Goal: Browse casually: Explore the website without a specific task or goal

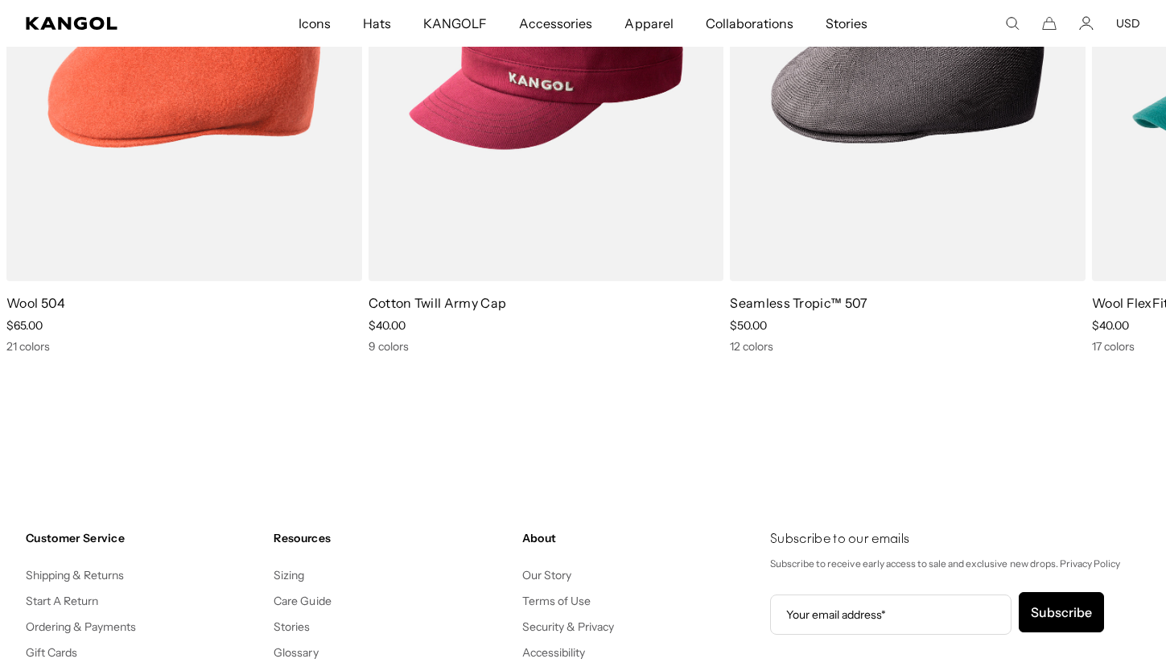
scroll to position [0, 332]
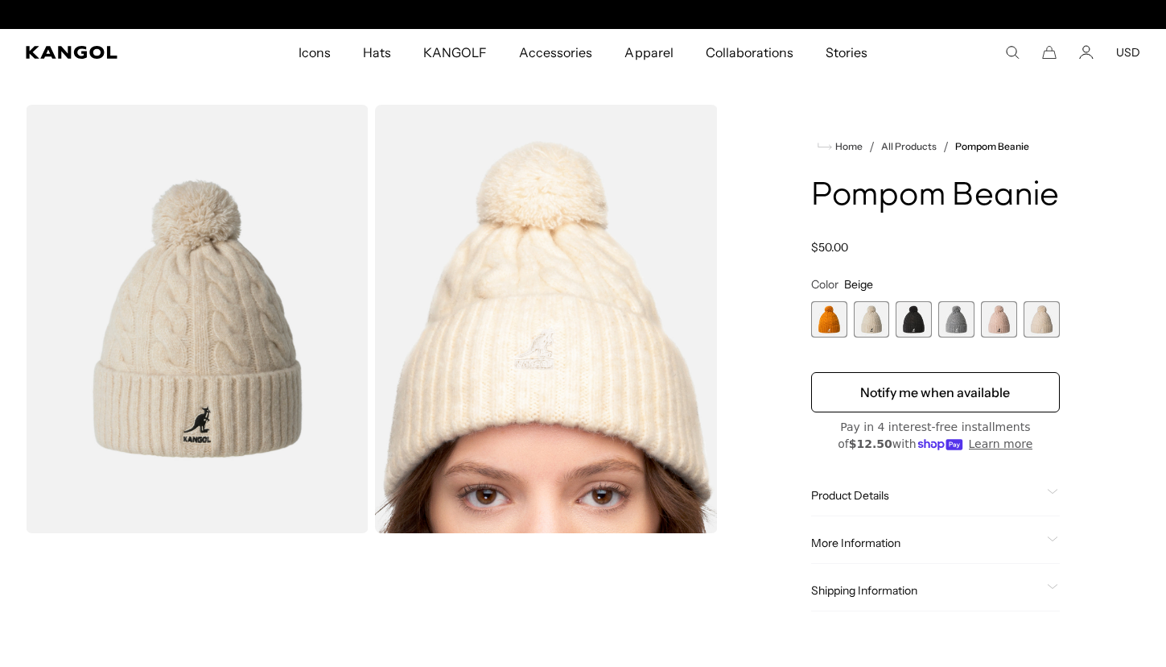
scroll to position [0, 332]
